Goal: Entertainment & Leisure: Consume media (video, audio)

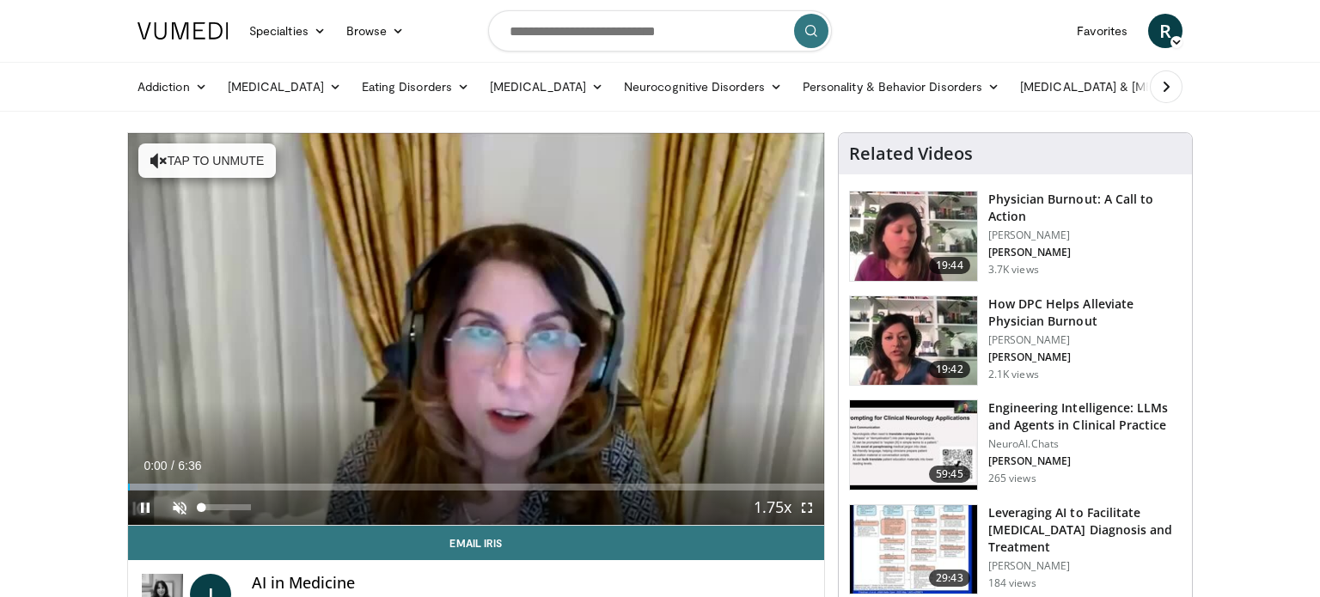
click at [183, 506] on span "Video Player" at bounding box center [179, 508] width 34 height 34
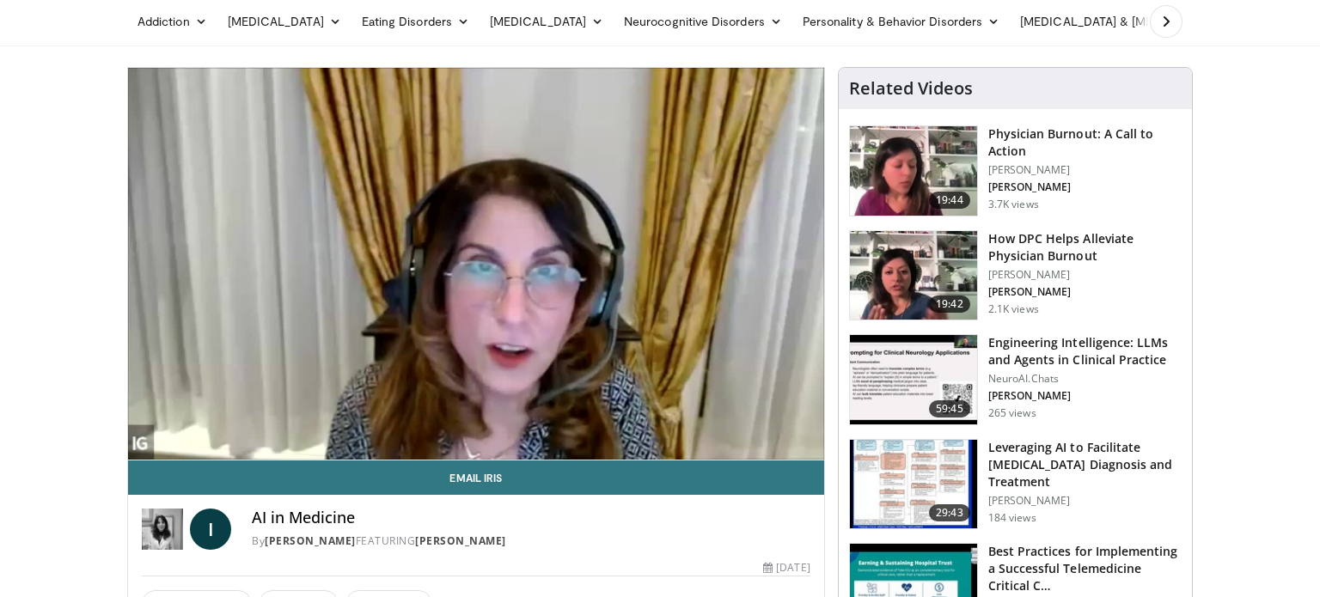
scroll to position [64, 0]
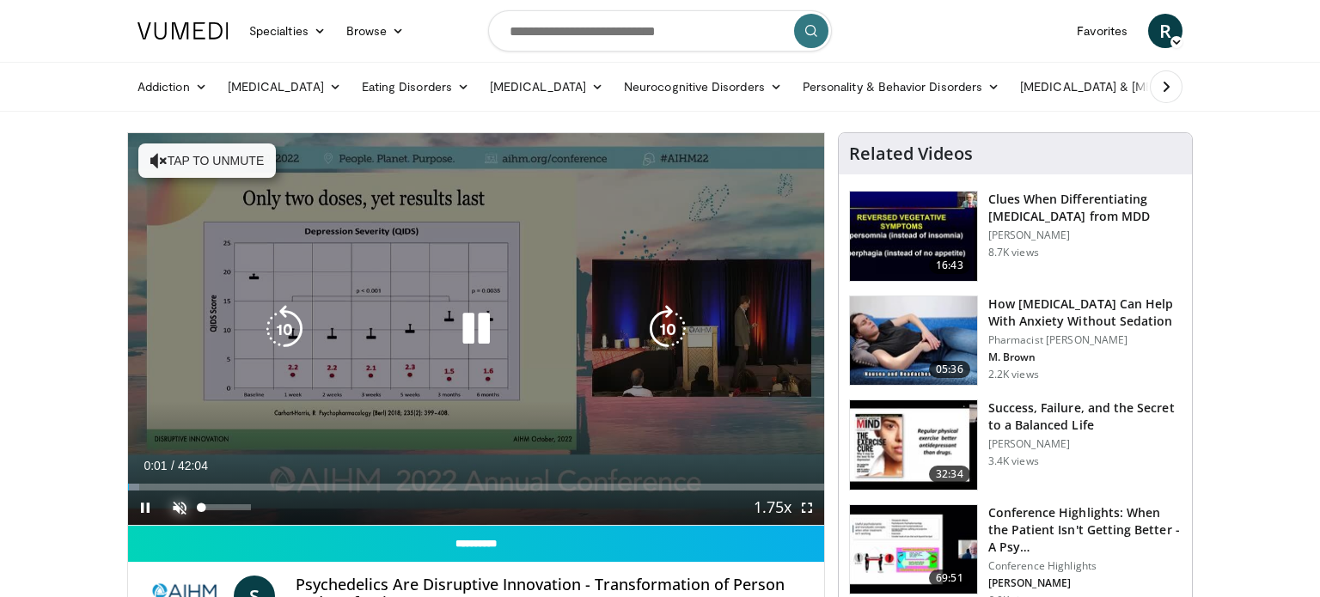
click at [180, 500] on span "Video Player" at bounding box center [179, 508] width 34 height 34
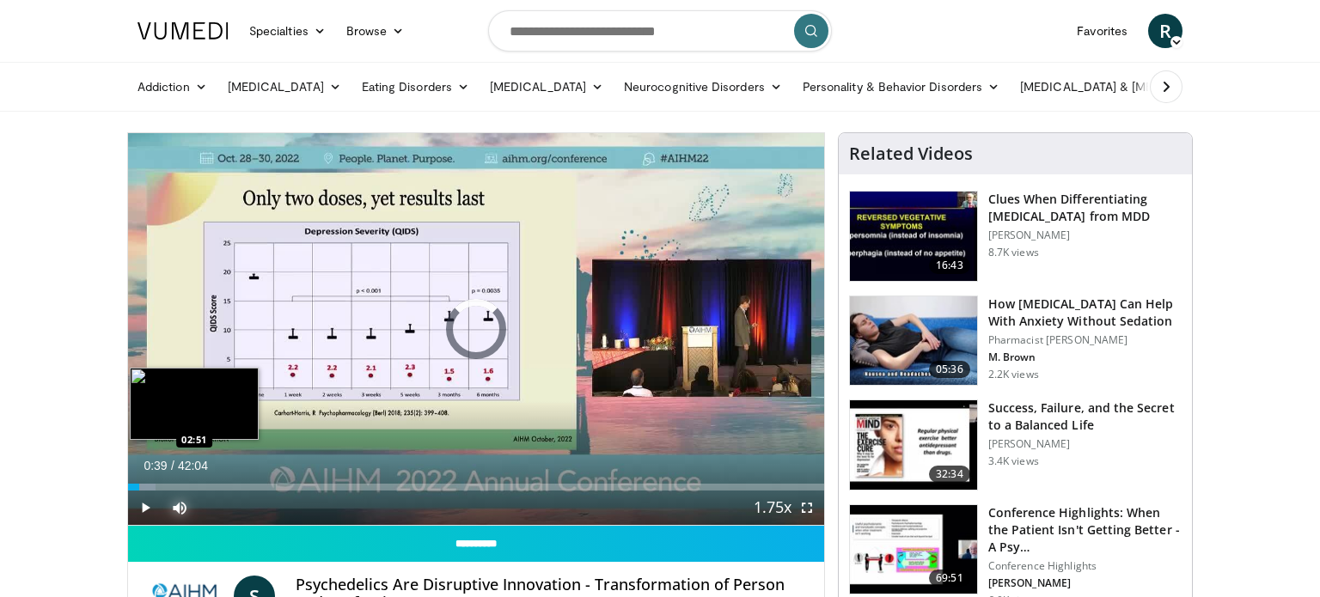
click at [173, 482] on div "Loaded : 3.95% 00:39 02:51" at bounding box center [476, 482] width 696 height 16
click at [197, 485] on div "Loaded : 9.10% 04:12 04:12" at bounding box center [476, 487] width 696 height 7
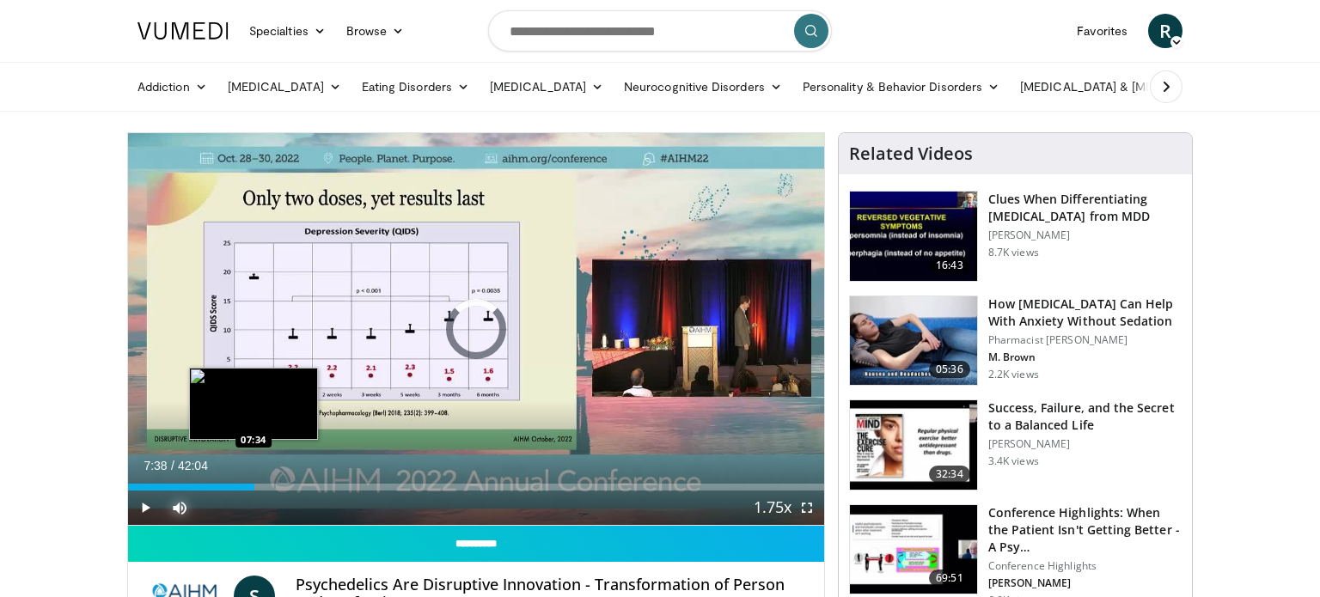
click at [253, 484] on div "Loaded : 0.00% 07:38 07:34" at bounding box center [476, 487] width 696 height 7
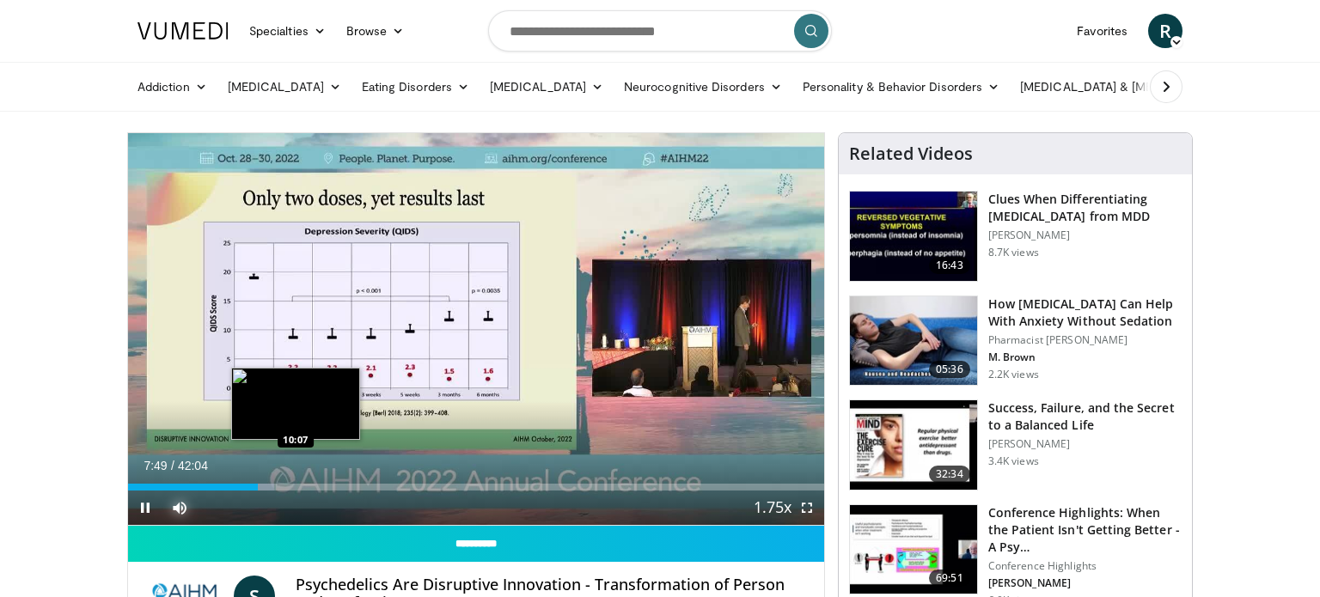
click at [295, 484] on div "Loaded : 21.00% 07:50 10:07" at bounding box center [476, 487] width 696 height 7
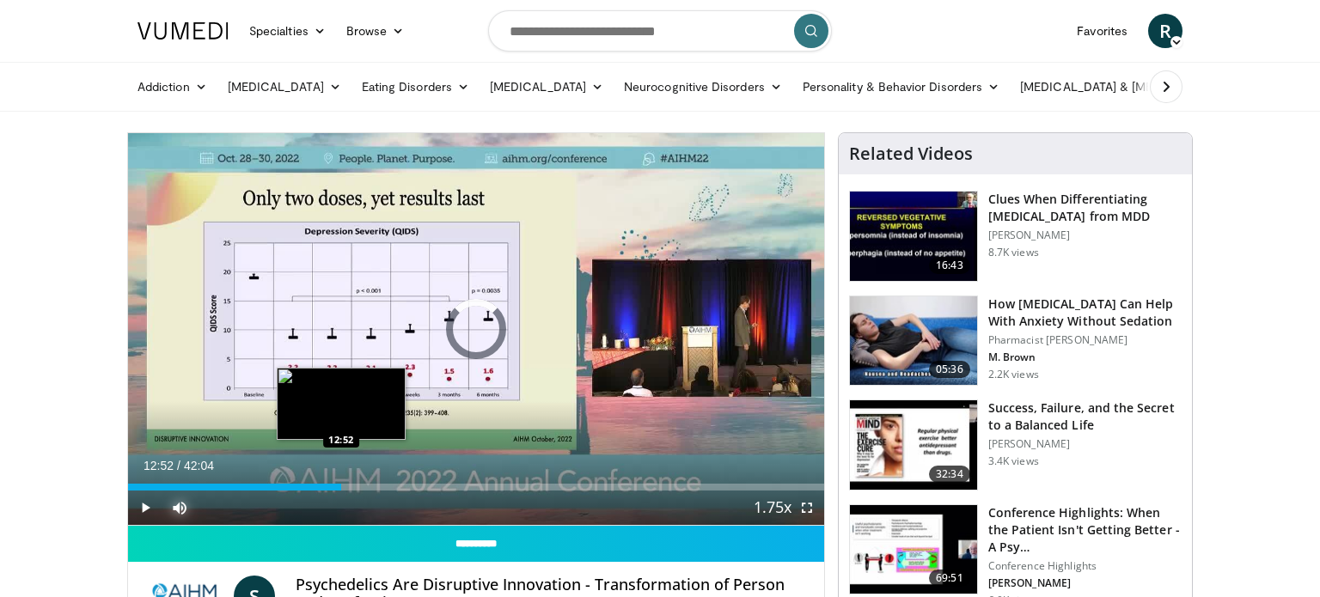
click at [340, 484] on div "Loaded : 26.90% 12:52 12:52" at bounding box center [476, 487] width 696 height 7
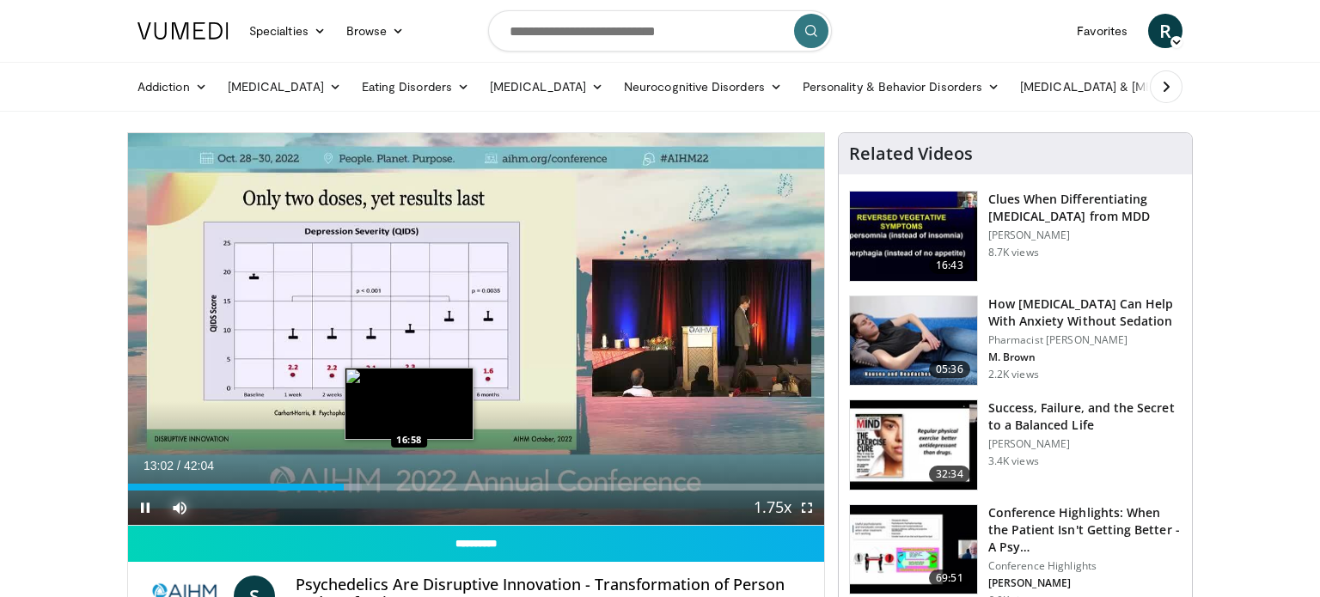
click at [408, 485] on div "Loaded : 33.62% 13:03 16:58" at bounding box center [476, 487] width 696 height 7
